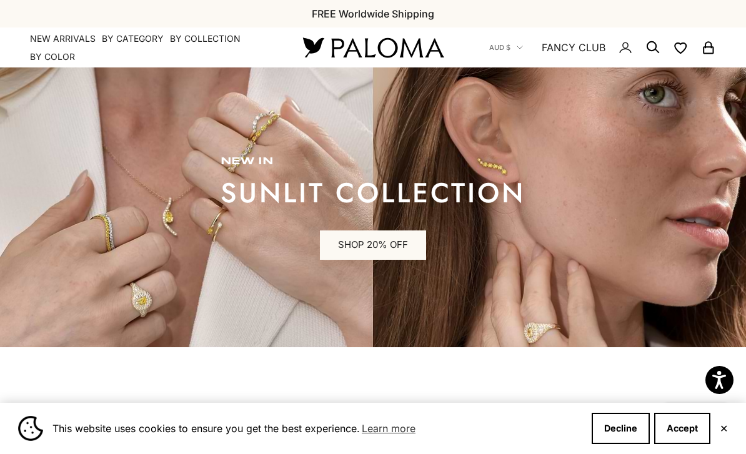
click at [727, 429] on button "✕" at bounding box center [724, 428] width 8 height 7
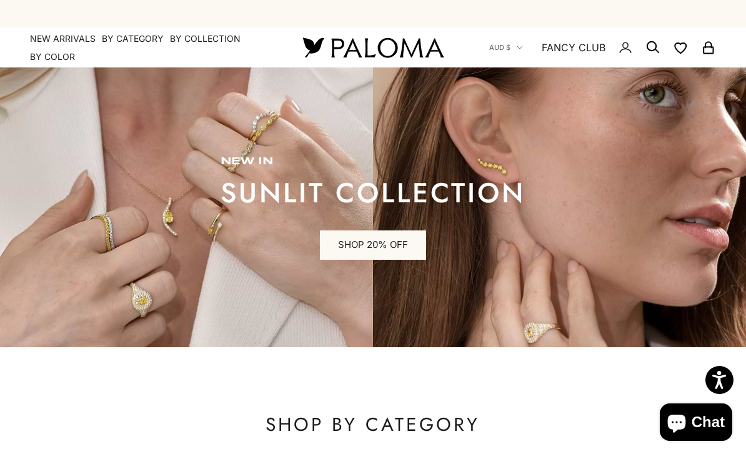
click at [379, 241] on link "SHOP 20% OFF" at bounding box center [373, 246] width 106 height 30
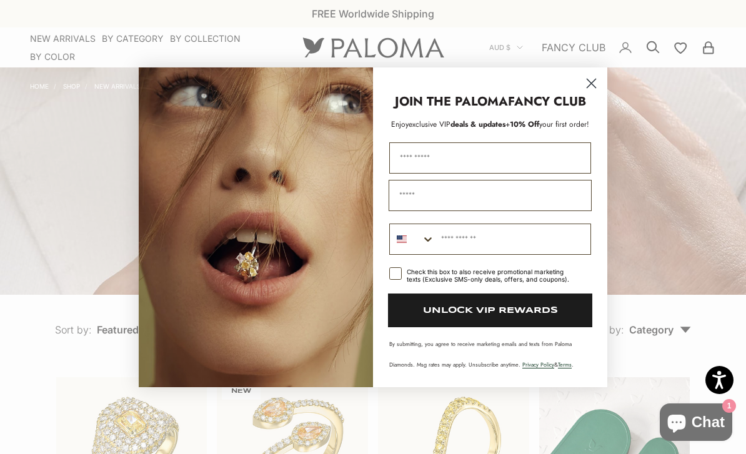
click at [594, 82] on circle "Close dialog" at bounding box center [591, 82] width 21 height 21
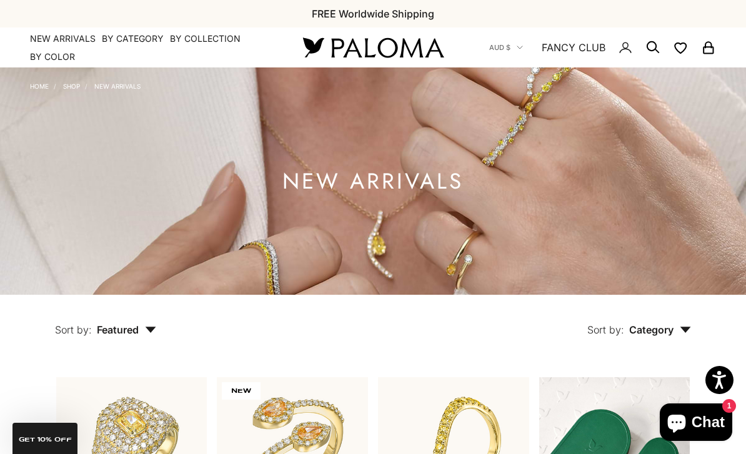
click at [36, 89] on link "Home" at bounding box center [39, 85] width 19 height 7
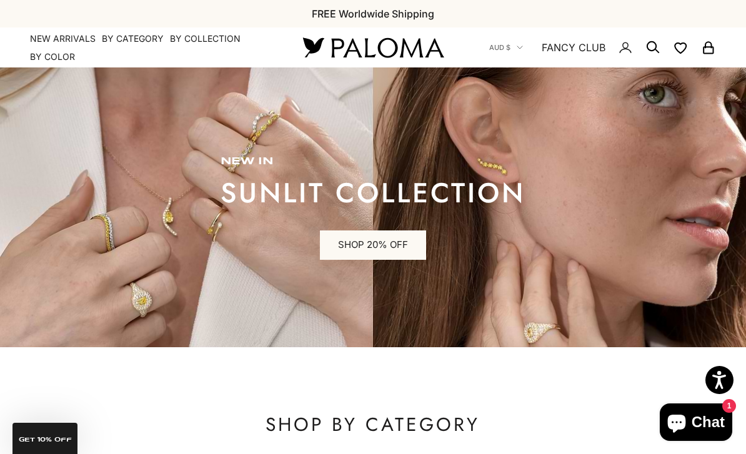
click at [349, 243] on link "SHOP 20% OFF" at bounding box center [373, 246] width 106 height 30
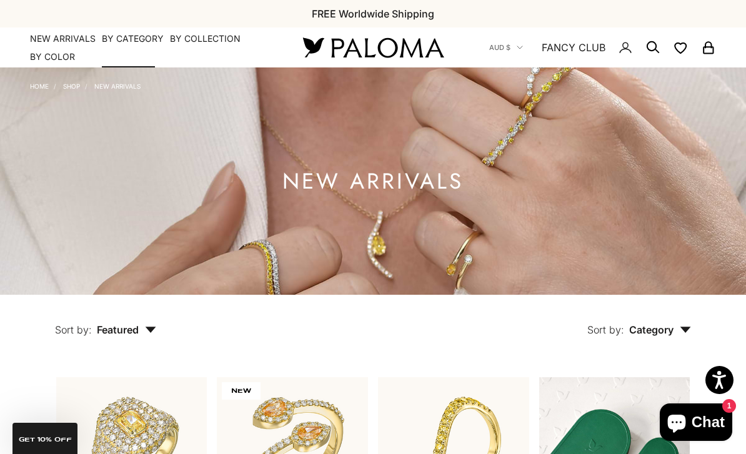
click at [136, 43] on summary "By Category" at bounding box center [133, 38] width 62 height 12
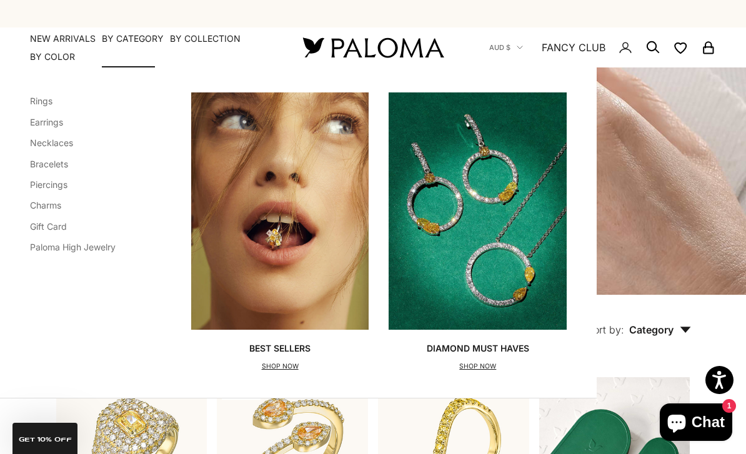
click at [38, 147] on link "Necklaces" at bounding box center [51, 142] width 43 height 11
